Goal: Task Accomplishment & Management: Complete application form

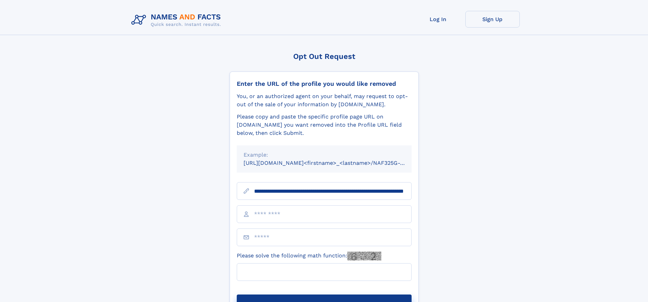
scroll to position [0, 68]
type input "**********"
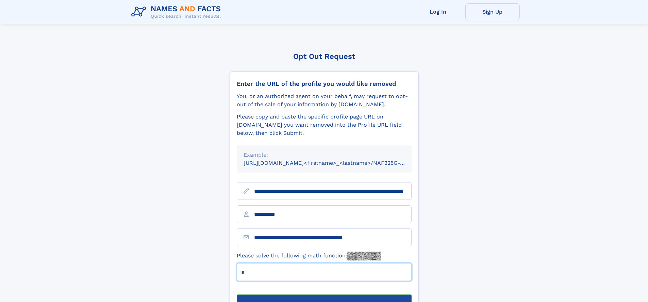
type input "*"
click at [324, 294] on button "Submit Opt Out Request" at bounding box center [324, 305] width 175 height 22
